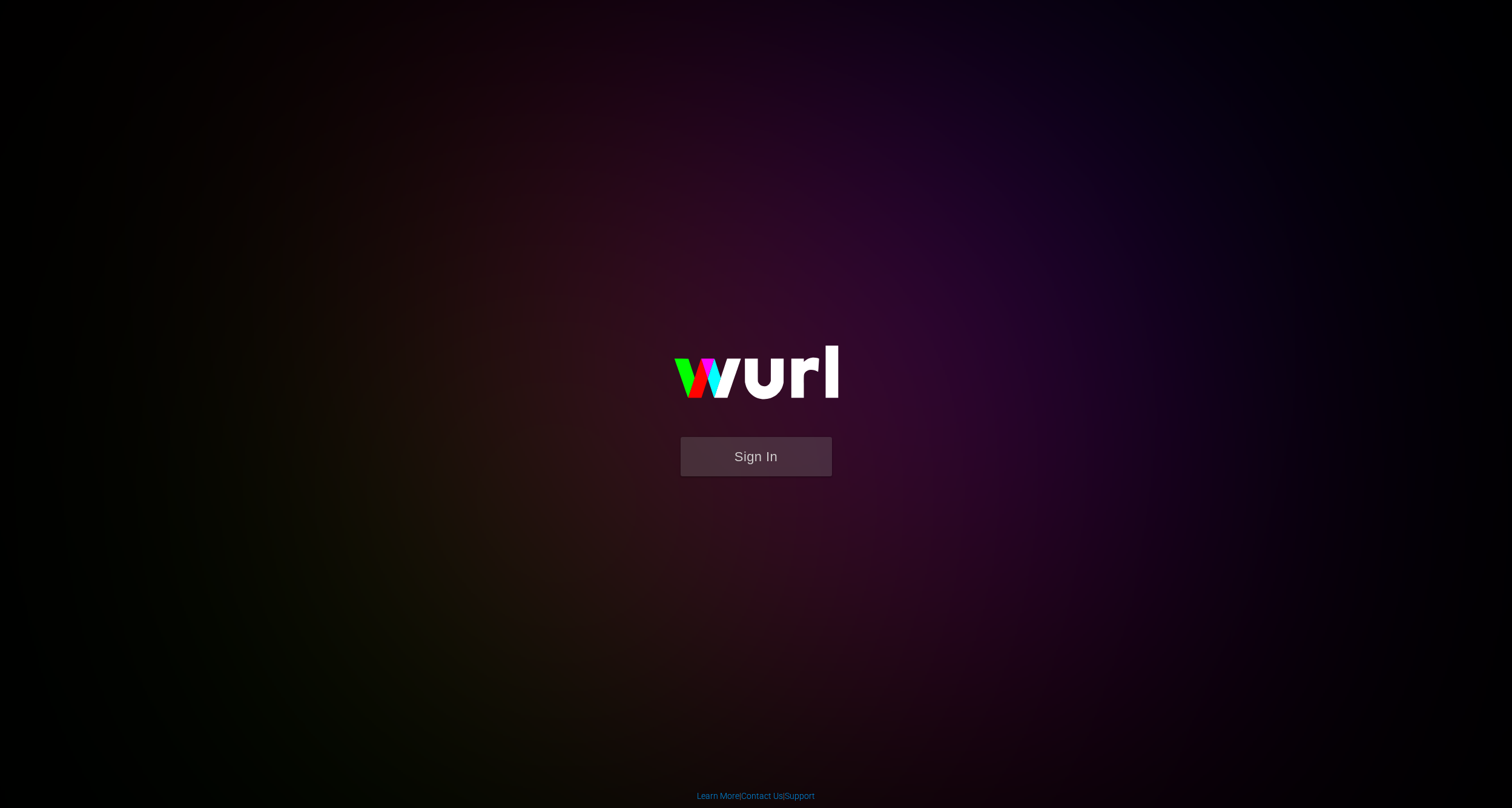
click at [733, 460] on button "Sign In" at bounding box center [756, 456] width 151 height 39
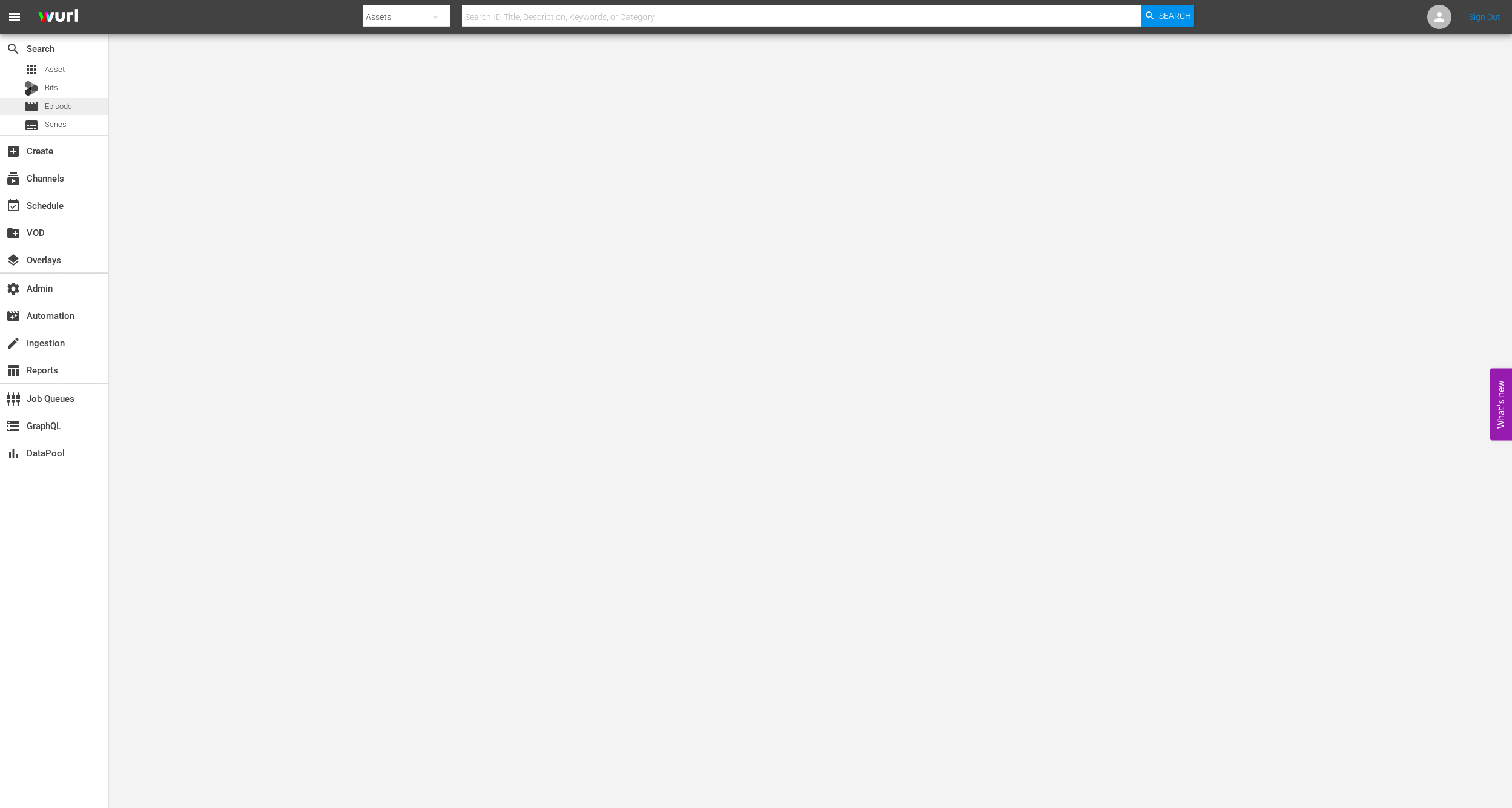
click at [59, 106] on span "Episode" at bounding box center [58, 106] width 27 height 12
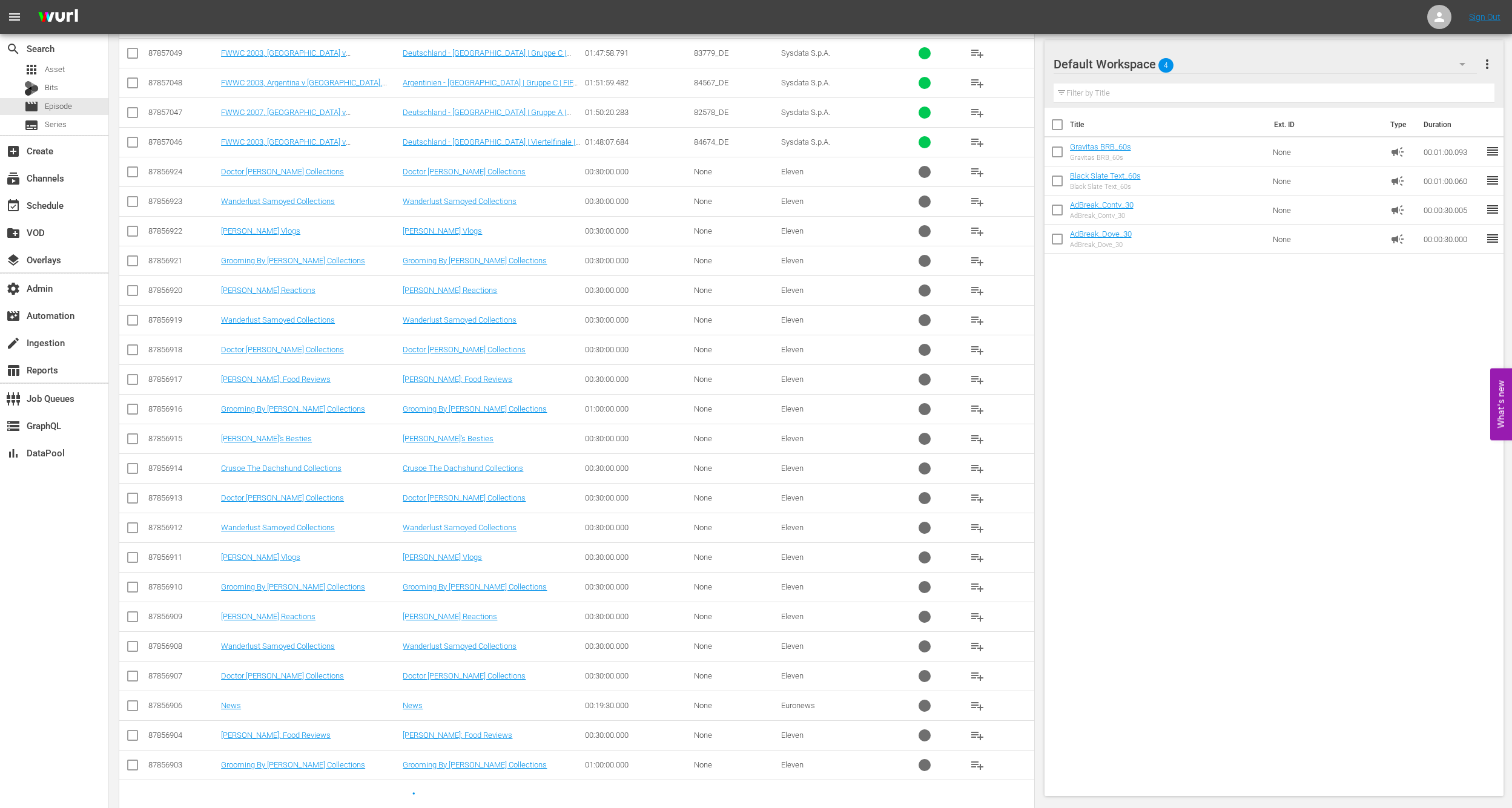
scroll to position [749, 0]
click at [224, 702] on link "News" at bounding box center [231, 706] width 20 height 9
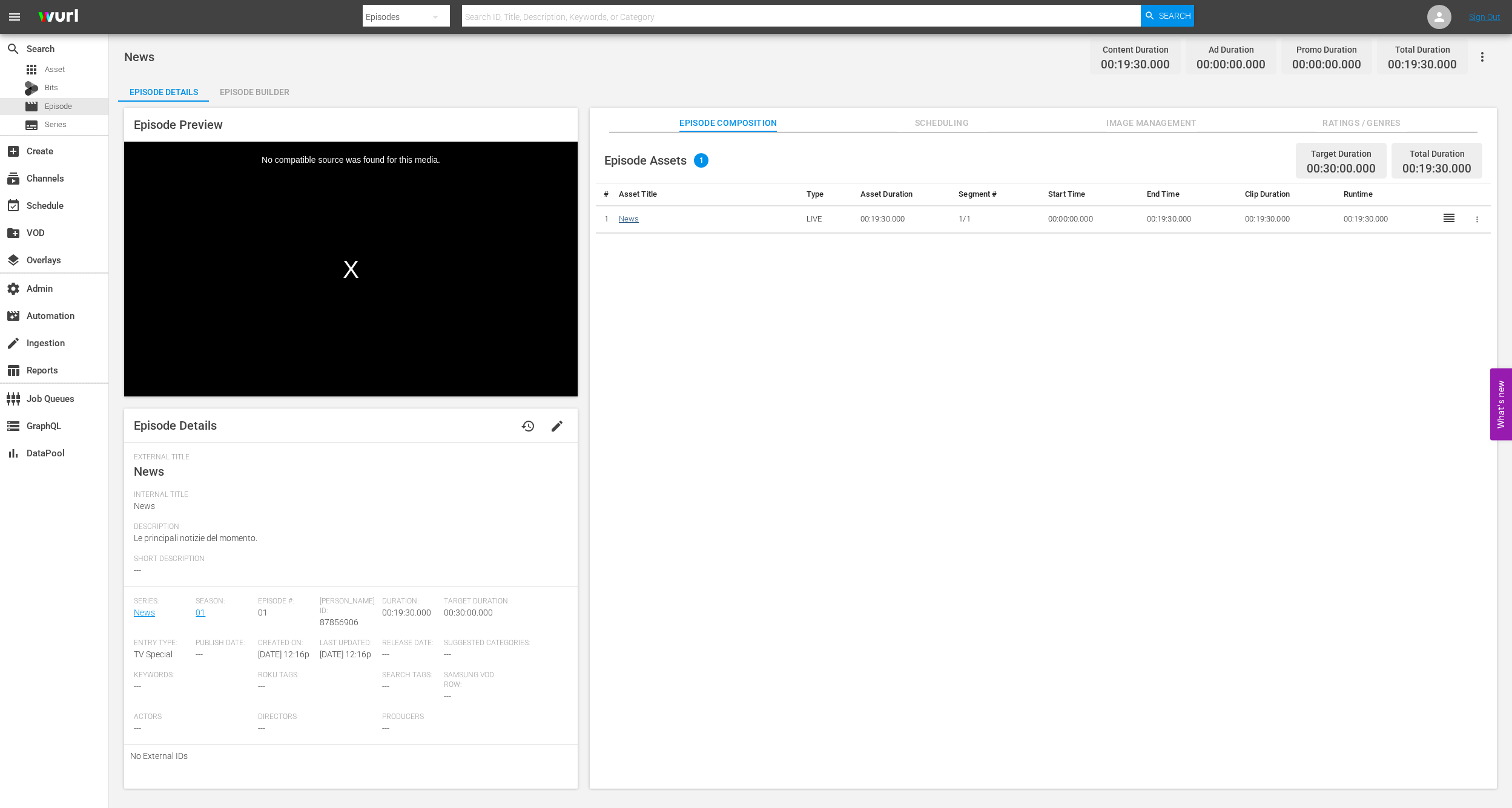
click at [624, 221] on link "News" at bounding box center [629, 219] width 20 height 9
